Goal: Task Accomplishment & Management: Use online tool/utility

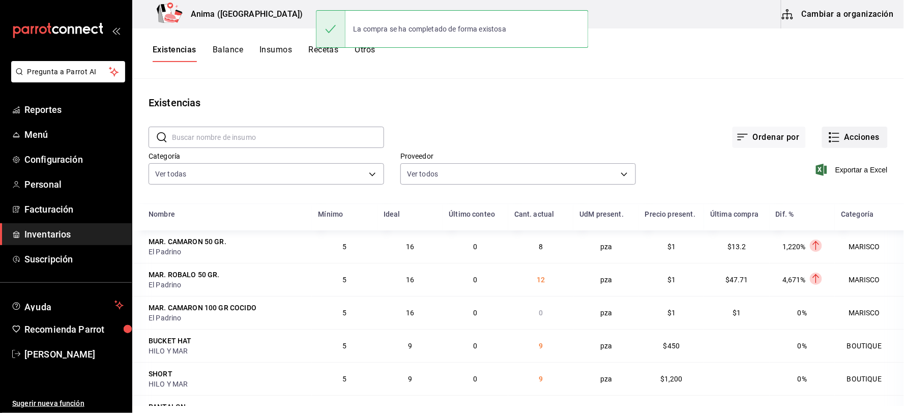
click at [835, 135] on button "Acciones" at bounding box center [856, 137] width 66 height 21
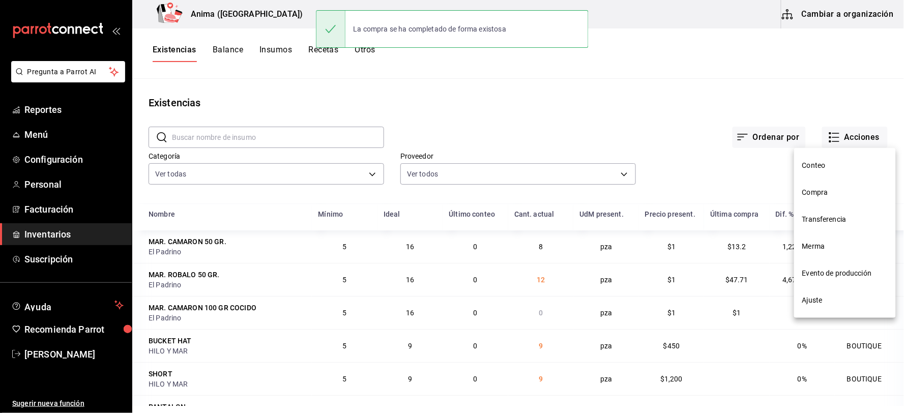
click at [830, 188] on span "Compra" at bounding box center [846, 192] width 86 height 11
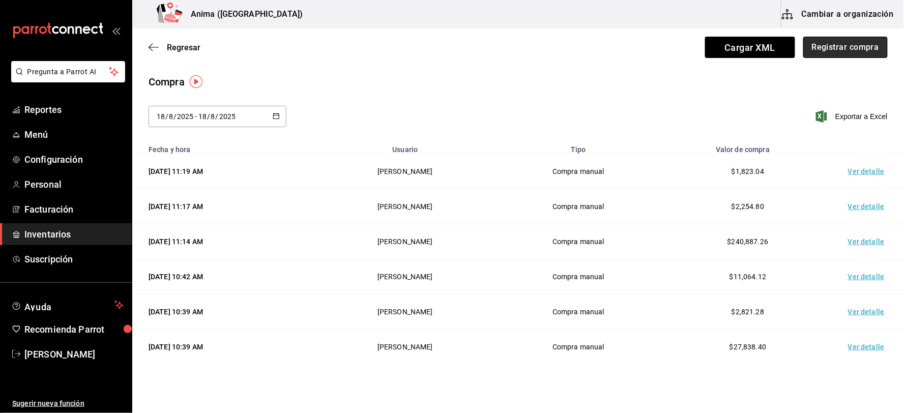
click at [836, 50] on button "Registrar compra" at bounding box center [846, 47] width 84 height 21
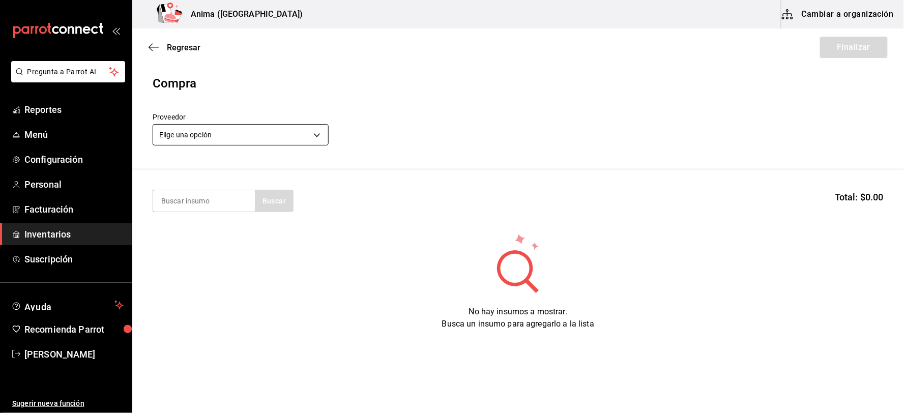
click at [199, 134] on body "Pregunta a Parrot AI Reportes Menú Configuración Personal Facturación Inventari…" at bounding box center [452, 178] width 904 height 356
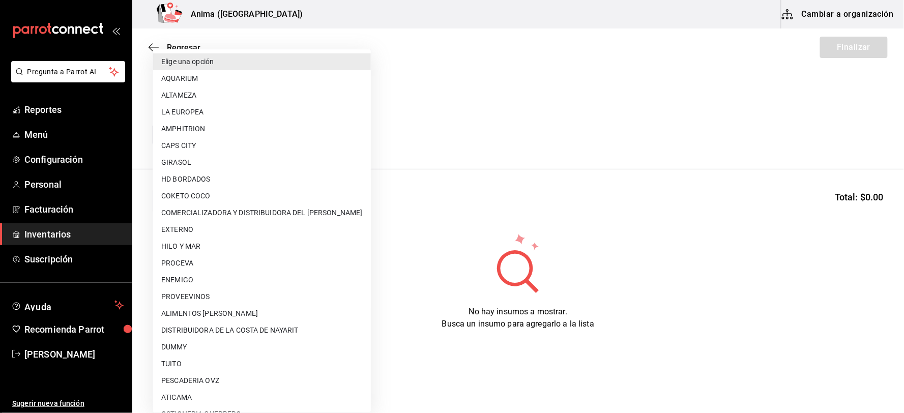
click at [499, 126] on div at bounding box center [452, 206] width 904 height 413
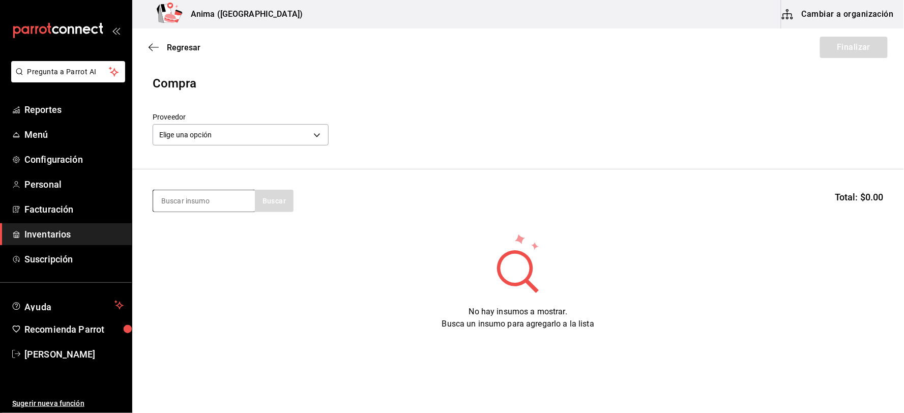
click at [202, 195] on input at bounding box center [204, 200] width 102 height 21
type input "MODELO"
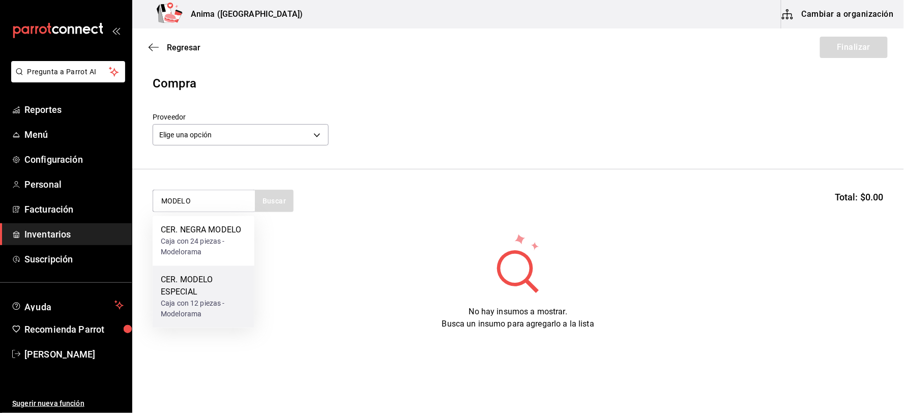
click at [208, 287] on div "CER. MODELO ESPECIAL" at bounding box center [204, 286] width 86 height 24
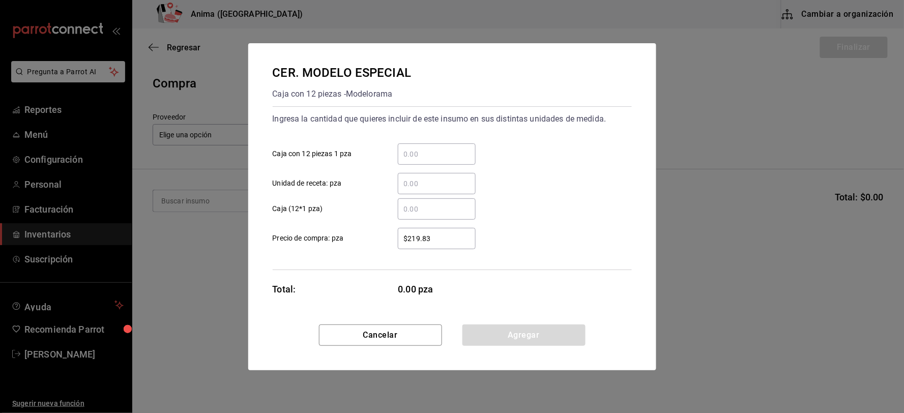
click at [424, 182] on input "​ Unidad de receta: pza" at bounding box center [437, 184] width 78 height 12
click at [430, 182] on input "​ Unidad de receta: pza" at bounding box center [437, 184] width 78 height 12
type input "24"
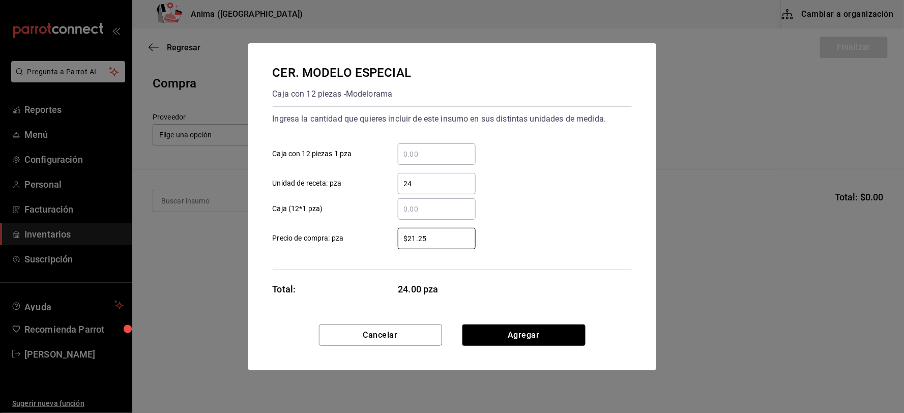
type input "$21.25"
click button "Agregar" at bounding box center [524, 335] width 123 height 21
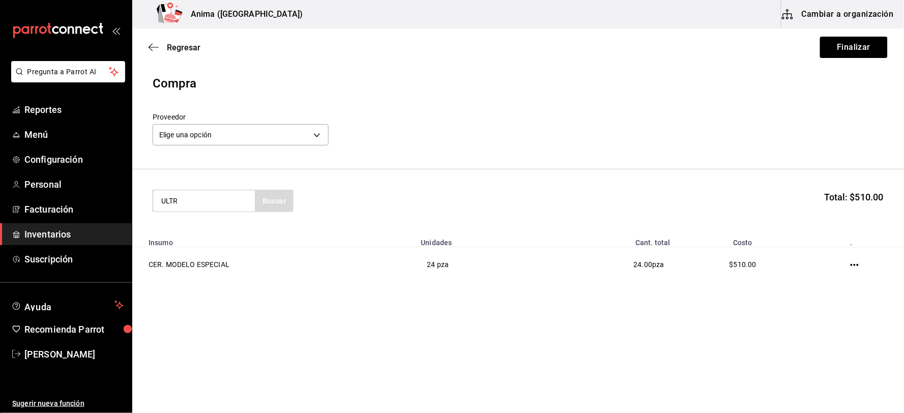
type input "ULTR"
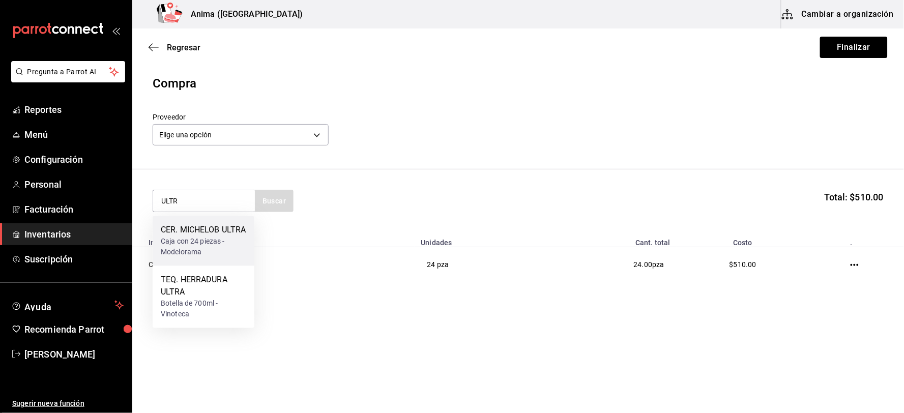
click at [176, 258] on div "Caja con 24 piezas - Modelorama" at bounding box center [204, 247] width 86 height 21
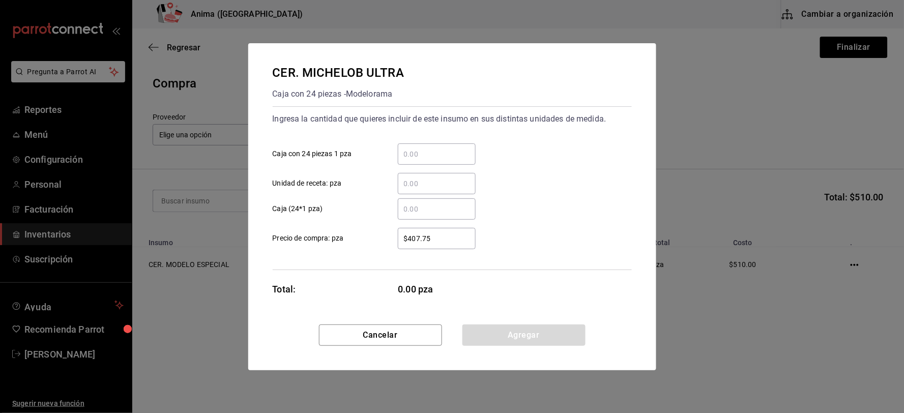
click at [421, 176] on div "​" at bounding box center [437, 183] width 78 height 21
click at [421, 178] on input "​ Unidad de receta: pza" at bounding box center [437, 184] width 78 height 12
type input "48"
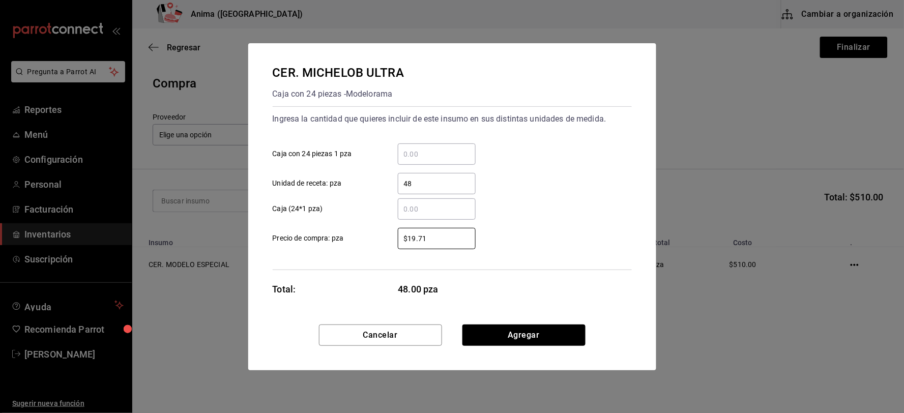
type input "$19.71"
click button "Agregar" at bounding box center [524, 335] width 123 height 21
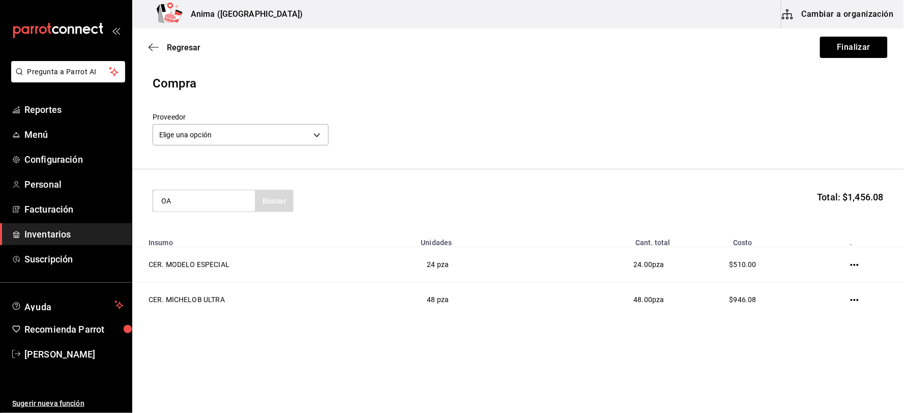
type input "O"
type input "PACIFI"
click at [216, 229] on div "CER. PACIFICO" at bounding box center [204, 230] width 86 height 12
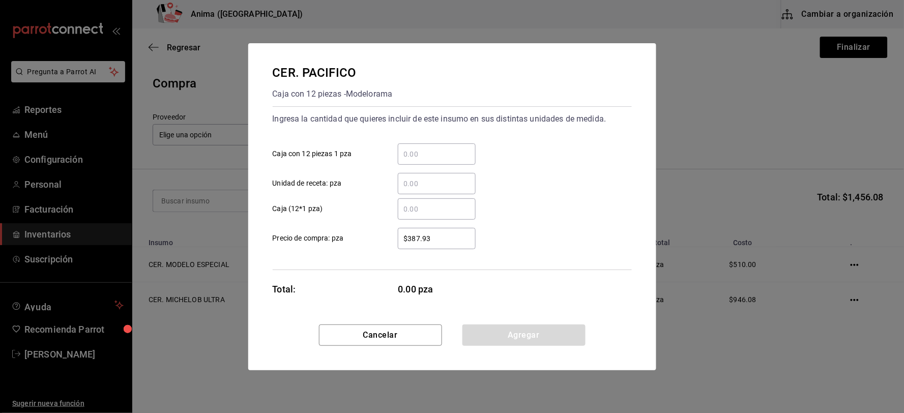
click at [423, 188] on input "​ Unidad de receta: pza" at bounding box center [437, 184] width 78 height 12
type input "72"
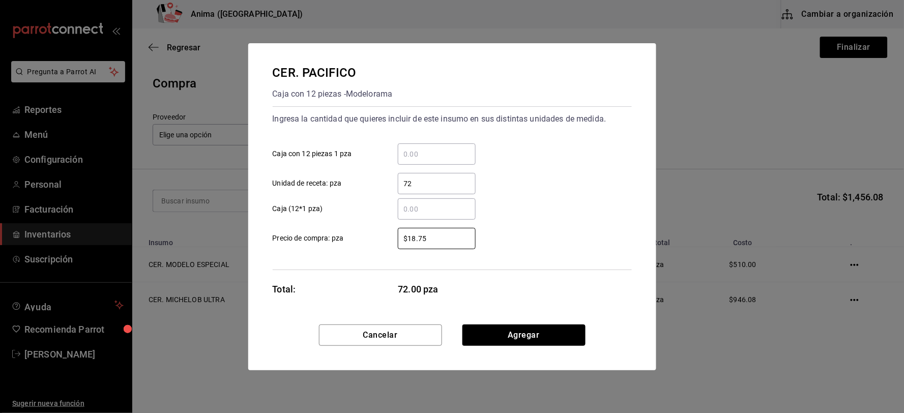
type input "$18.75"
click button "Agregar" at bounding box center [524, 335] width 123 height 21
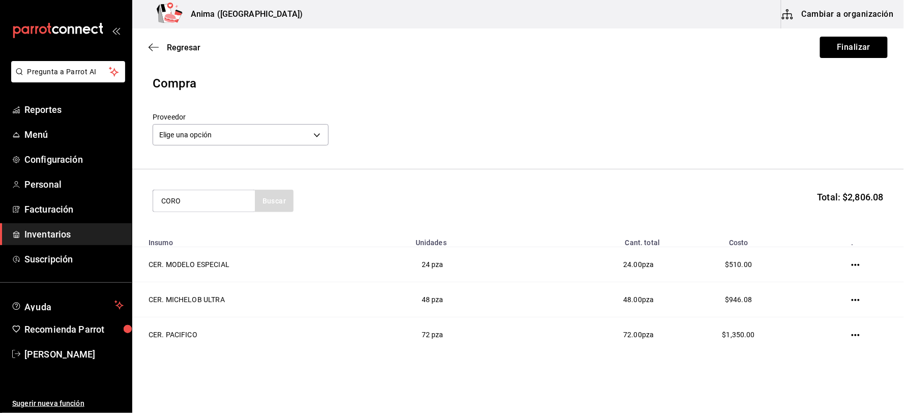
type input "CORO"
click at [206, 246] on div "Caja con 24 piezas - Modelorama" at bounding box center [204, 247] width 86 height 21
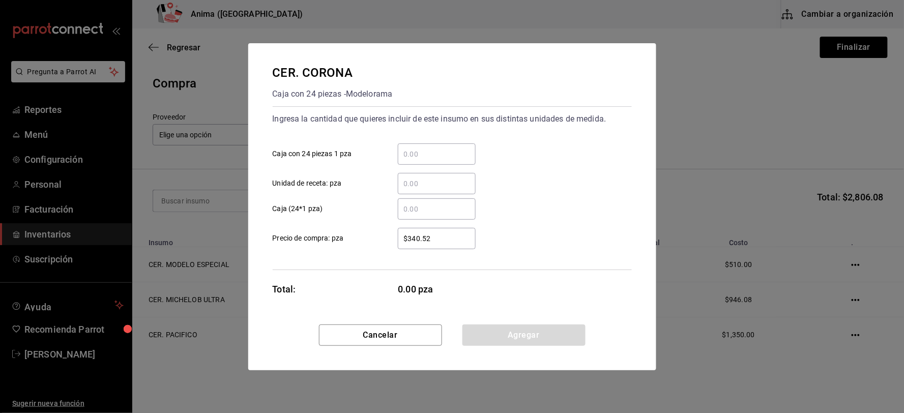
click at [438, 187] on input "​ Unidad de receta: pza" at bounding box center [437, 184] width 78 height 12
type input "48"
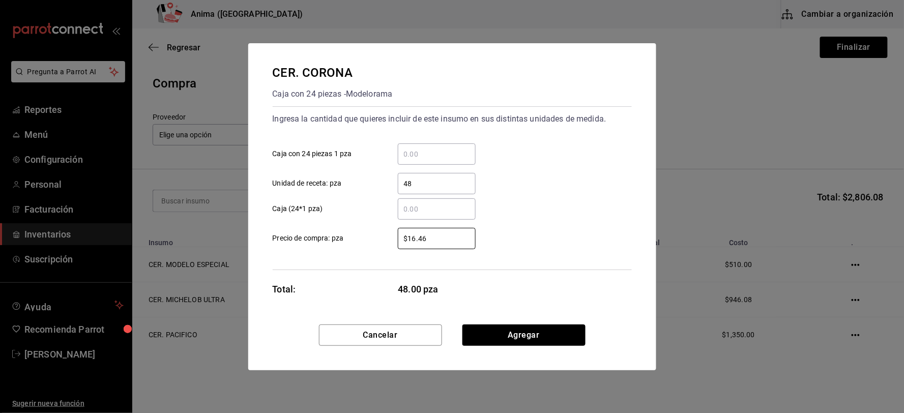
type input "$16.46"
click button "Agregar" at bounding box center [524, 335] width 123 height 21
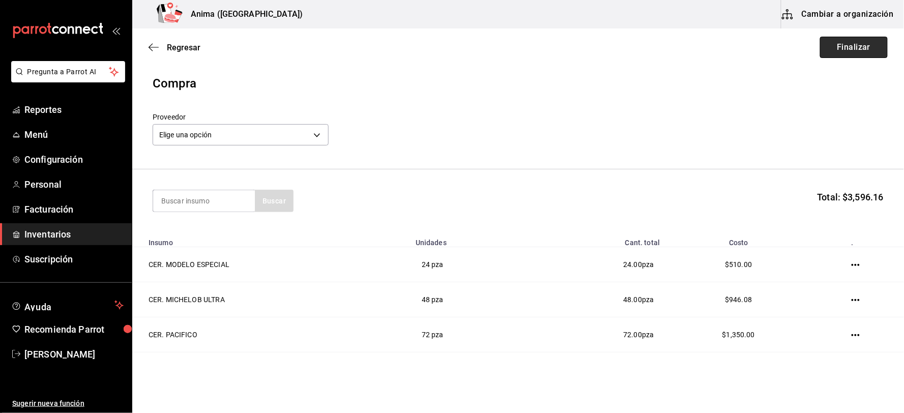
click at [837, 51] on button "Finalizar" at bounding box center [854, 47] width 68 height 21
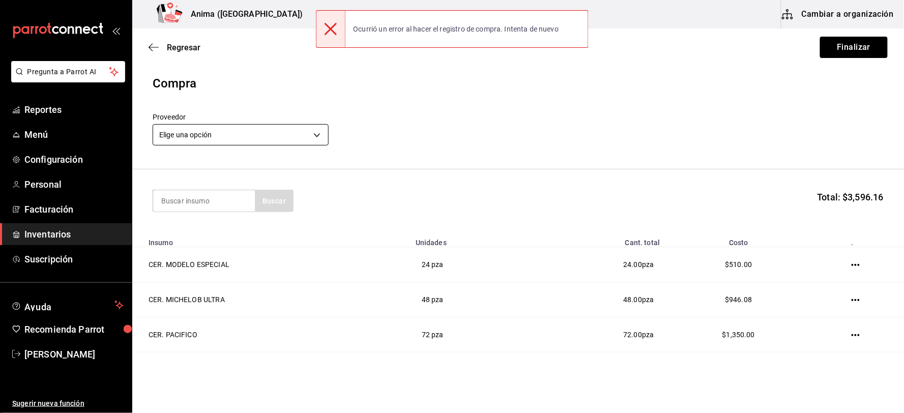
click at [252, 134] on body "Pregunta a Parrot AI Reportes Menú Configuración Personal Facturación Inventari…" at bounding box center [452, 178] width 904 height 356
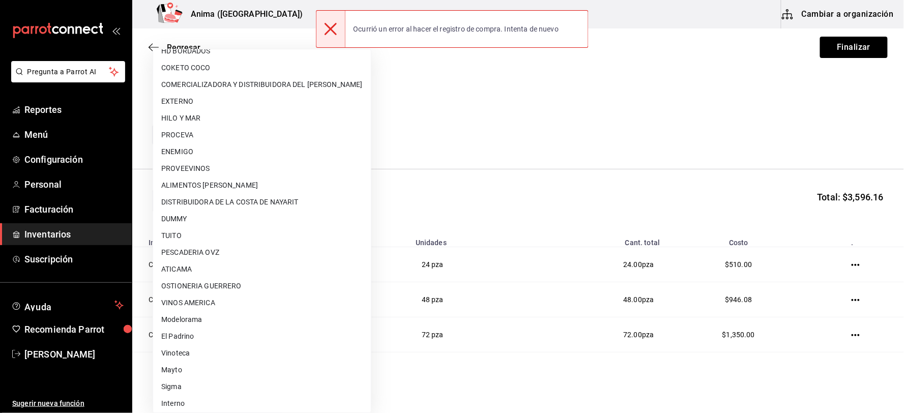
scroll to position [131, 0]
click at [197, 317] on li "Modelorama" at bounding box center [262, 317] width 218 height 17
type input "d5084155-126a-448e-932f-82e4152a0ee4"
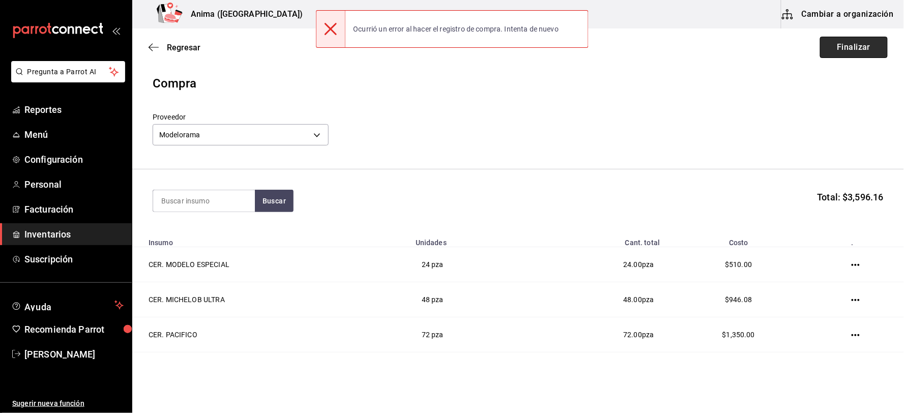
click at [835, 51] on button "Finalizar" at bounding box center [854, 47] width 68 height 21
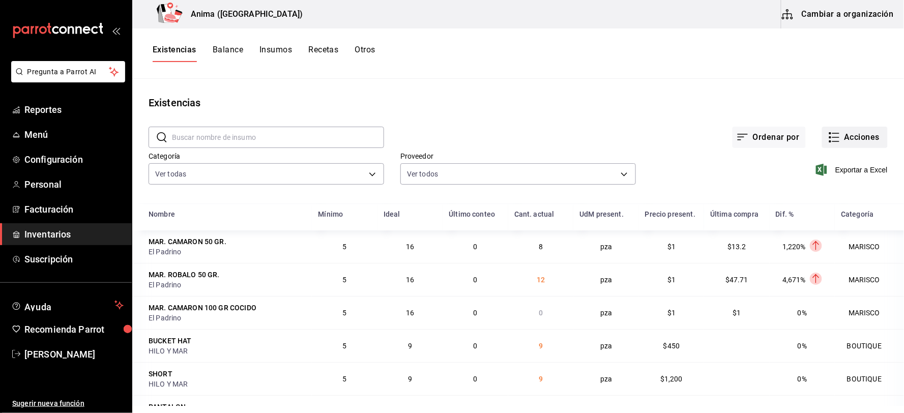
click at [861, 136] on button "Acciones" at bounding box center [856, 137] width 66 height 21
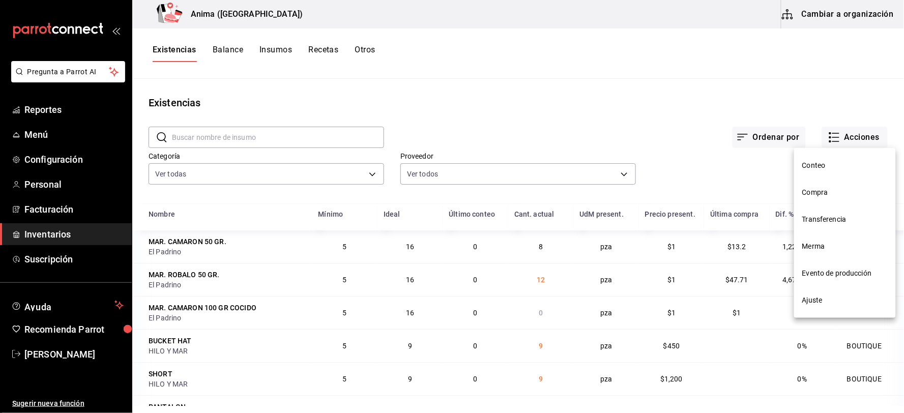
click at [814, 190] on span "Compra" at bounding box center [846, 192] width 86 height 11
